Goal: Transaction & Acquisition: Book appointment/travel/reservation

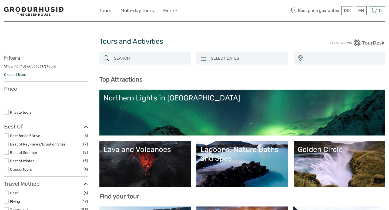
select select
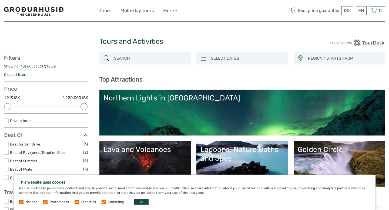
click at [153, 114] on link "Northern Lights in [GEOGRAPHIC_DATA]" at bounding box center [242, 113] width 278 height 38
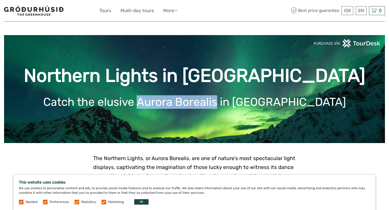
drag, startPoint x: 176, startPoint y: 103, endPoint x: 255, endPoint y: 104, distance: 78.6
click at [255, 104] on h1 "Catch the elusive Aurora Borealis in [GEOGRAPHIC_DATA]" at bounding box center [194, 102] width 365 height 14
copy h1 "Aurora Borealis"
